Goal: Transaction & Acquisition: Book appointment/travel/reservation

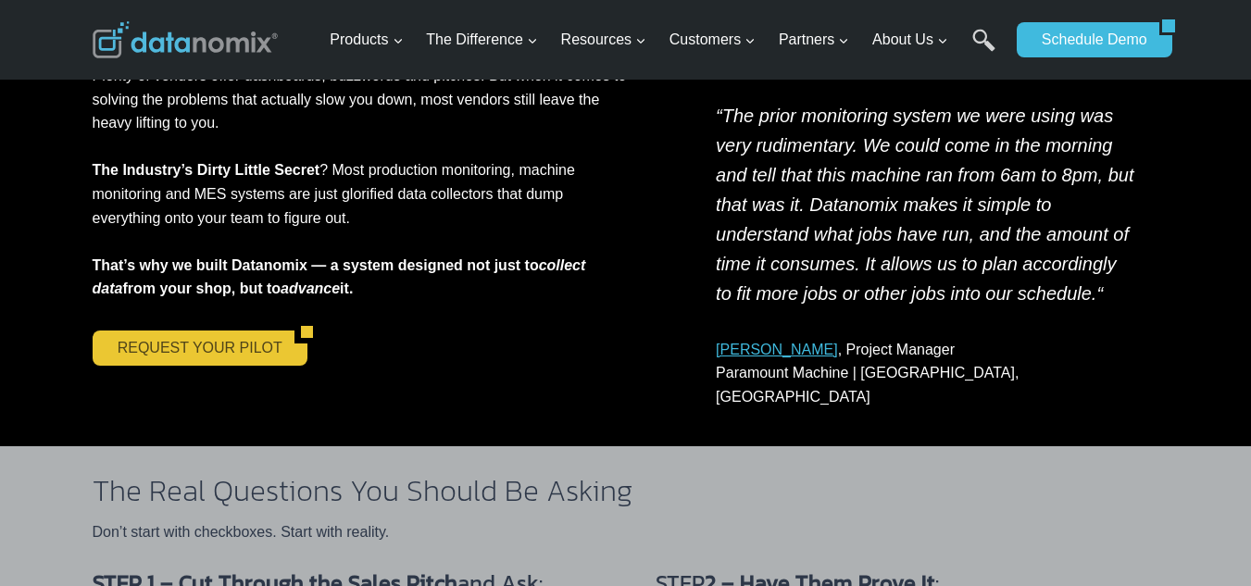
scroll to position [371, 0]
click at [175, 347] on link "REQUEST YOUR PILOT" at bounding box center [194, 348] width 202 height 35
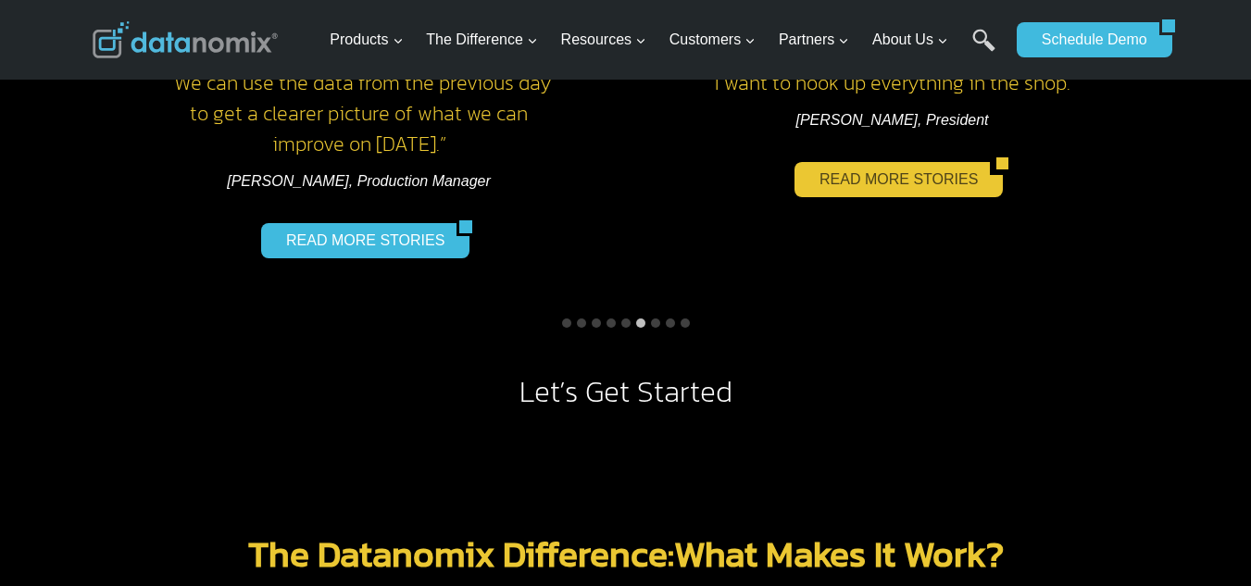
scroll to position [1853, 0]
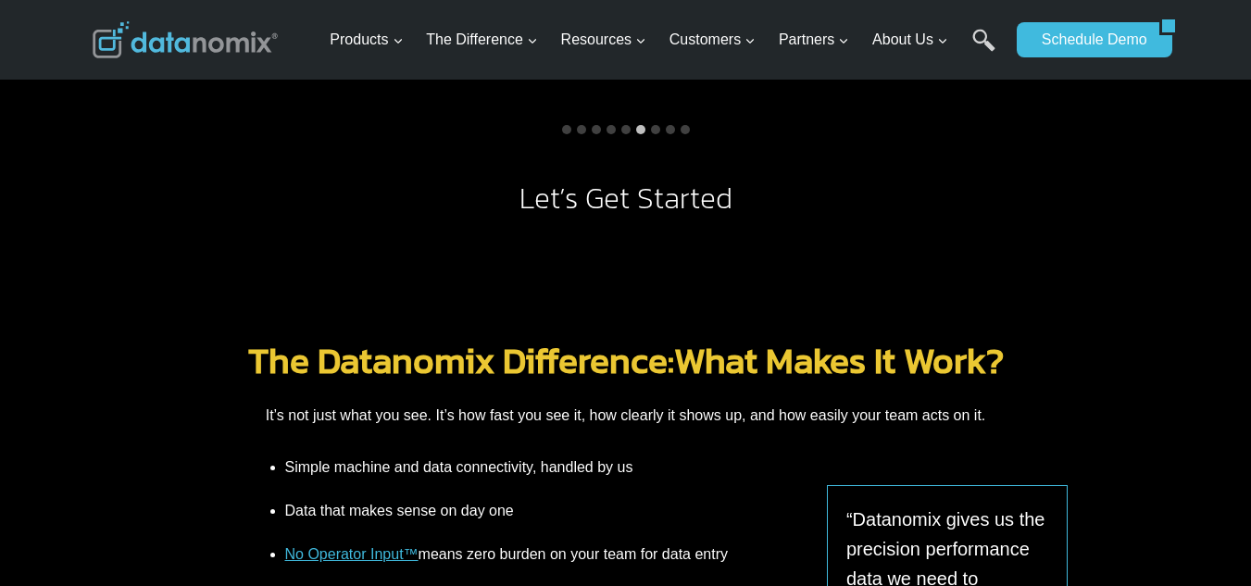
click at [357, 357] on link "The Datanomix Difference:" at bounding box center [461, 360] width 426 height 54
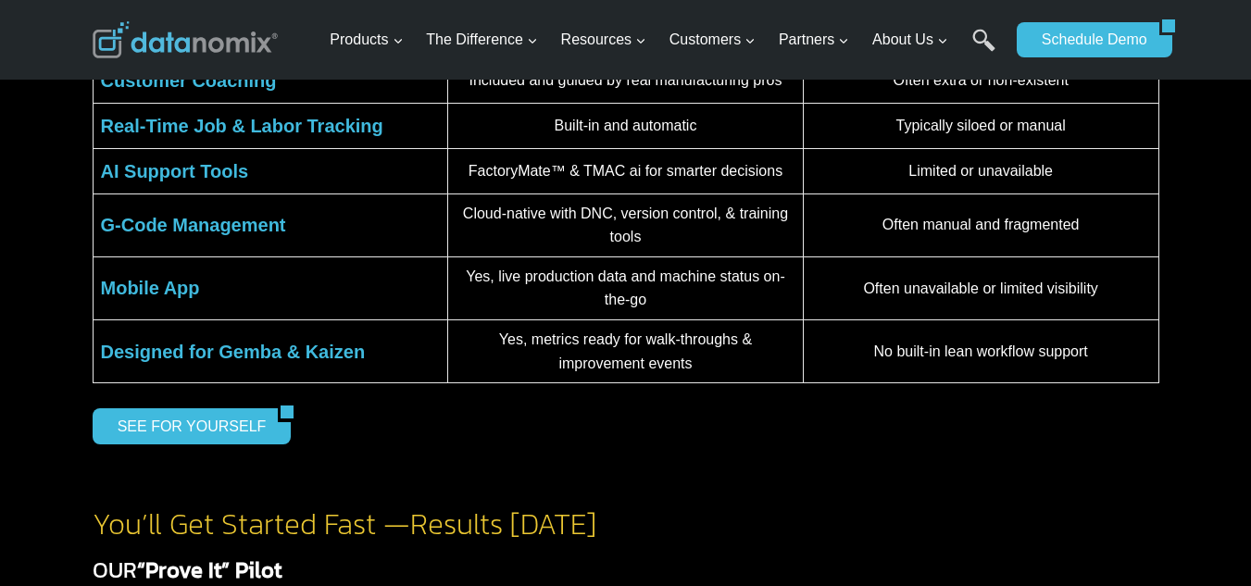
scroll to position [741, 0]
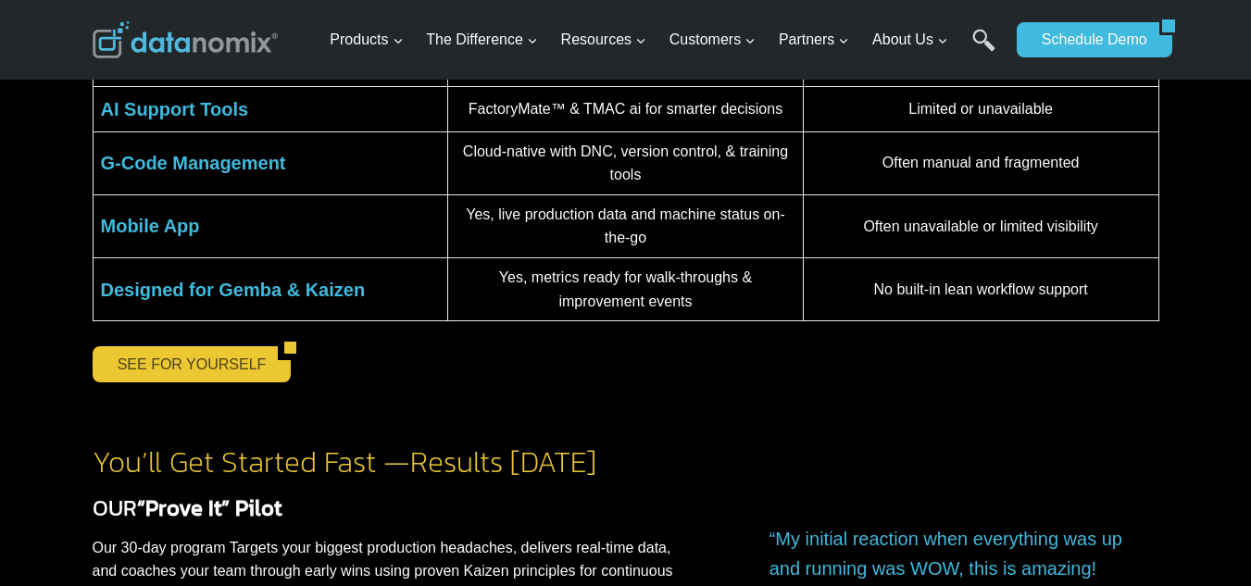
click at [122, 358] on link "SEE FOR YOURSELF" at bounding box center [186, 363] width 186 height 35
